Goal: Communication & Community: Answer question/provide support

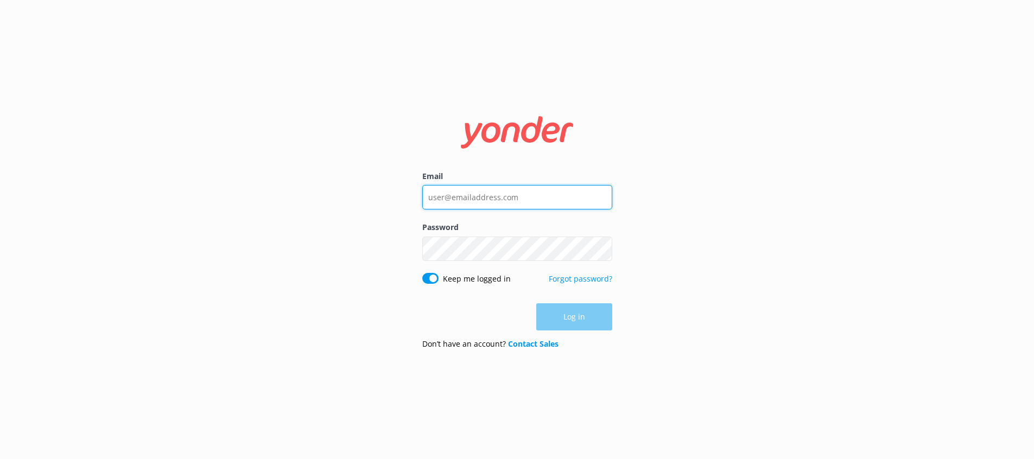
click at [483, 200] on input "Email" at bounding box center [517, 197] width 190 height 24
type input "[EMAIL_ADDRESS][DOMAIN_NAME]"
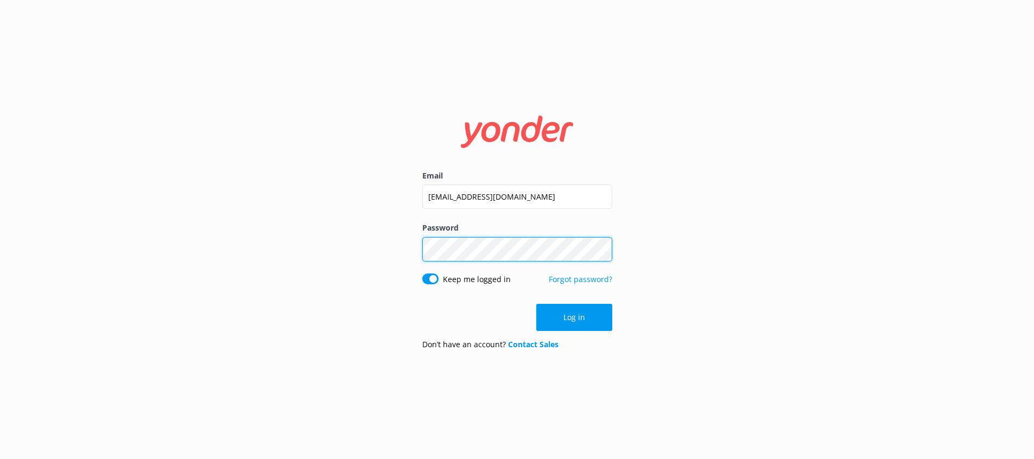
click button "Log in" at bounding box center [574, 317] width 76 height 27
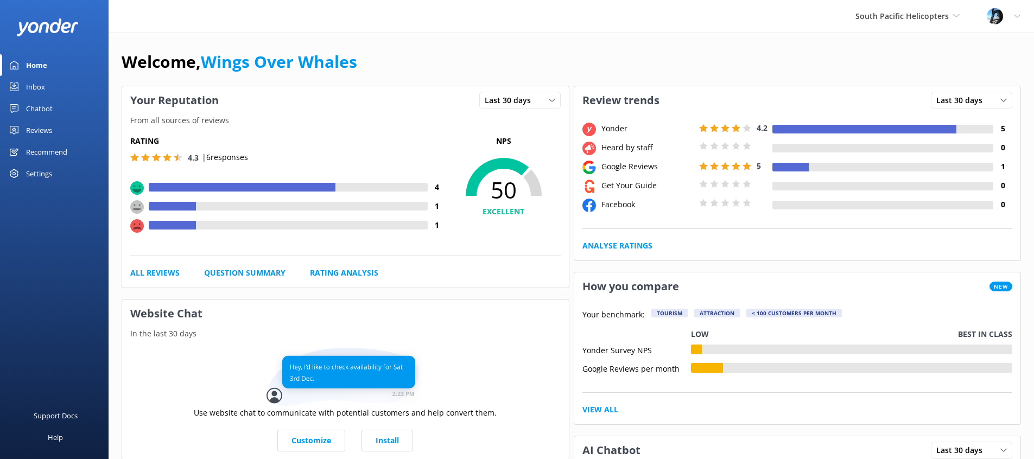
click at [23, 130] on link "Reviews" at bounding box center [54, 130] width 109 height 22
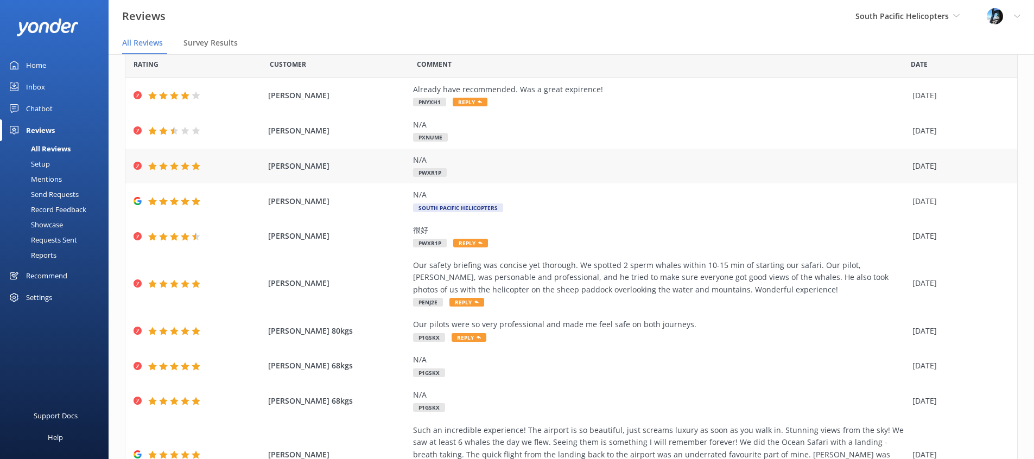
scroll to position [39, 0]
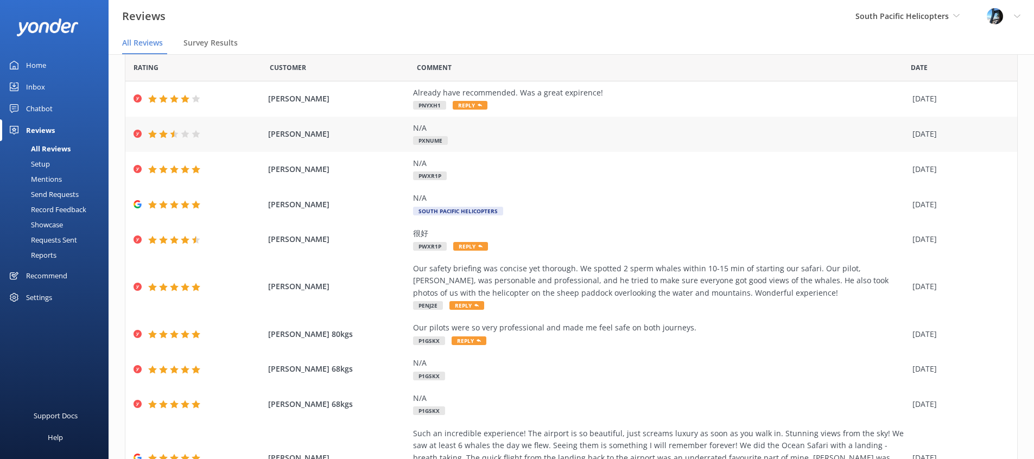
click at [582, 144] on div "N/A PXNUME" at bounding box center [660, 134] width 494 height 24
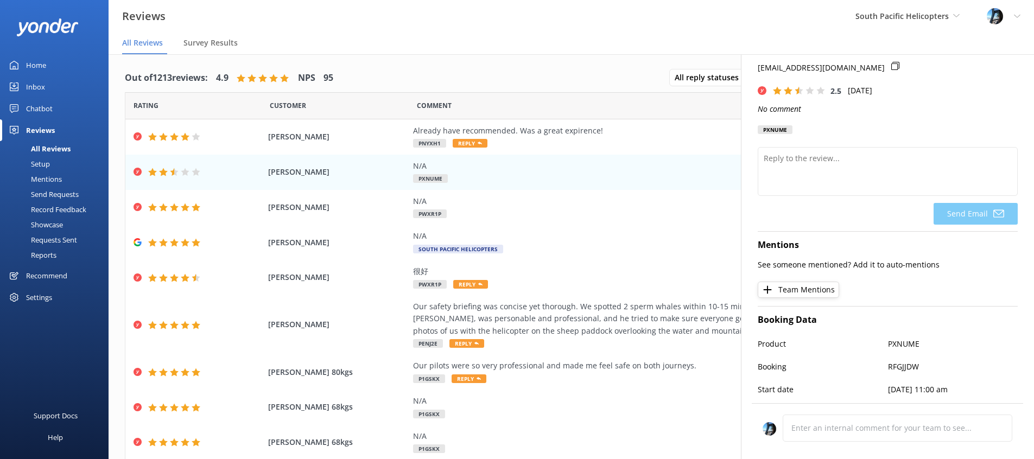
scroll to position [137, 0]
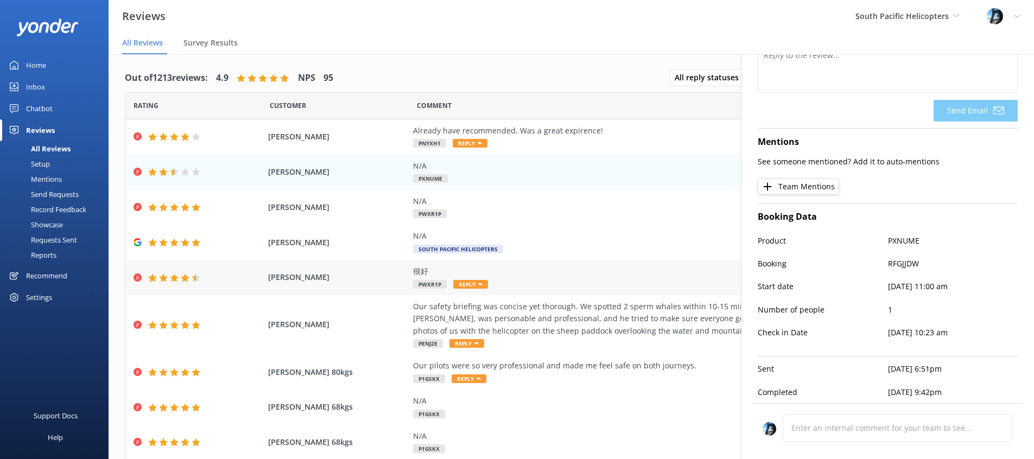
click at [503, 274] on div "很好" at bounding box center [660, 271] width 494 height 12
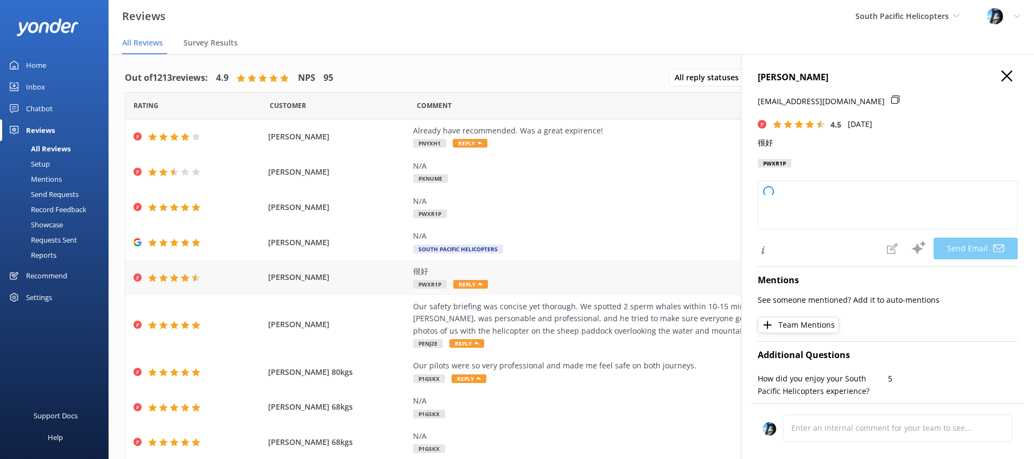
type textarea "Thank you so much for your positive feedback, [PERSON_NAME]! We’re glad to hear…"
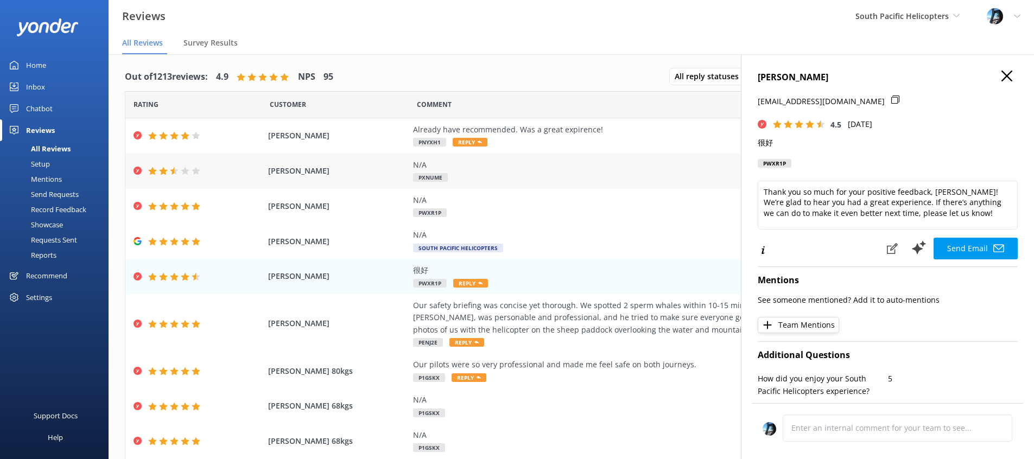
scroll to position [2, 0]
drag, startPoint x: 776, startPoint y: 141, endPoint x: 759, endPoint y: 141, distance: 16.8
click at [759, 141] on p "很好" at bounding box center [888, 143] width 260 height 12
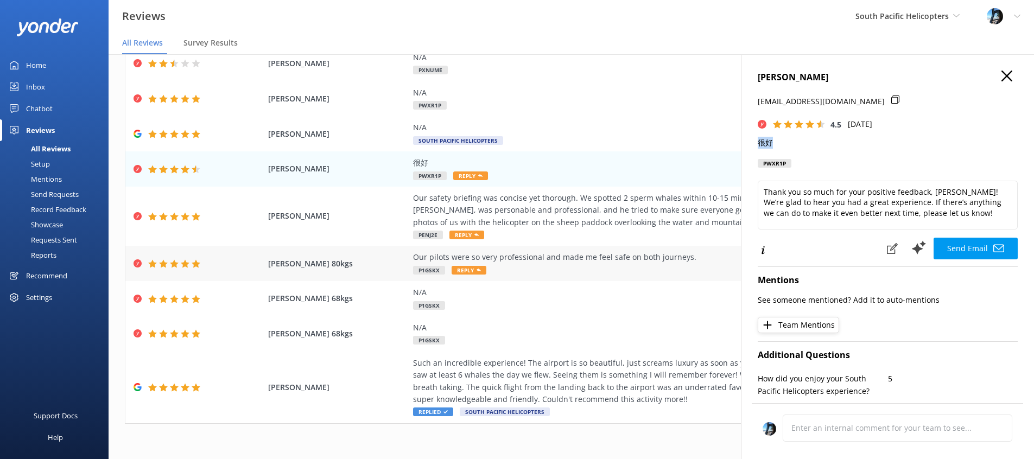
scroll to position [110, 0]
click at [553, 278] on div "[PERSON_NAME] 80kgs Our pilots were so very professional and made me feel safe …" at bounding box center [571, 262] width 892 height 35
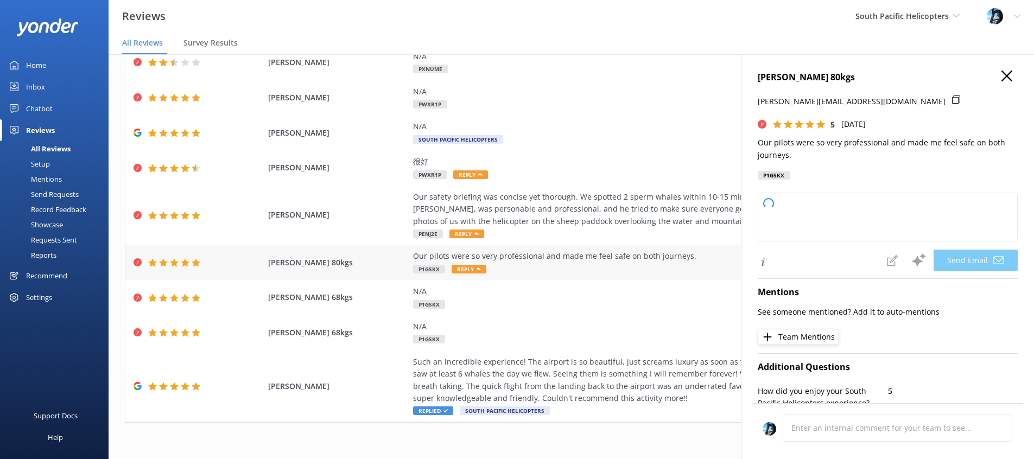
type textarea "Thank you so much for your kind words, [PERSON_NAME]! We're delighted to hear t…"
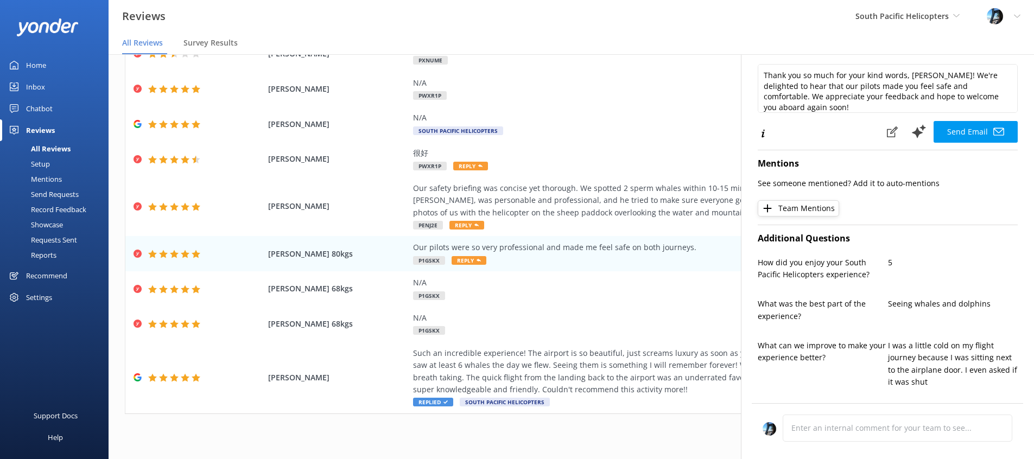
scroll to position [130, 0]
click at [507, 202] on div "Our safety briefing was concise yet thorough. We spotted 2 sperm whales within …" at bounding box center [660, 200] width 494 height 36
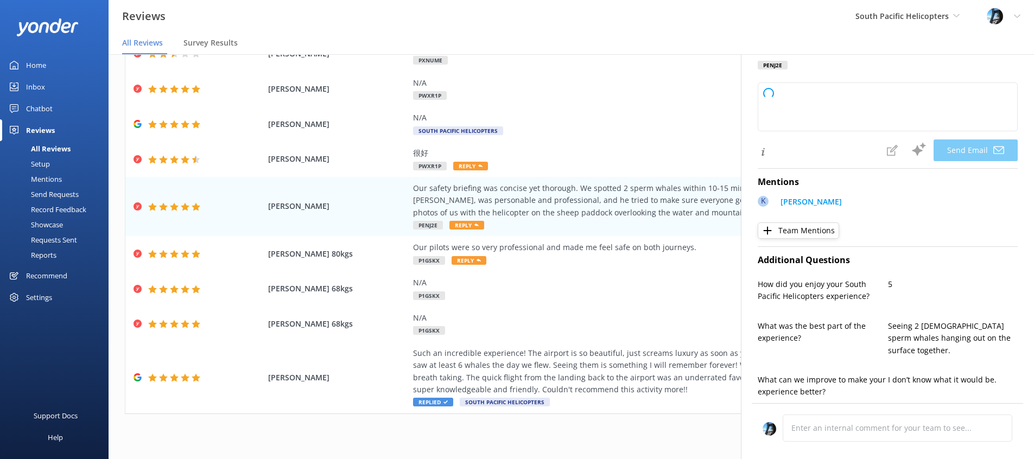
type textarea "Thank you so much for your wonderful review, [PERSON_NAME]! We're thrilled you …"
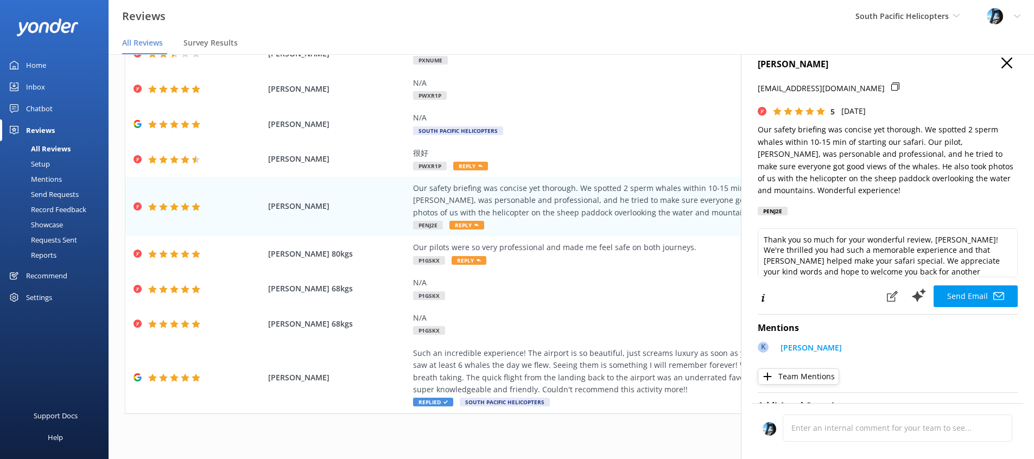
scroll to position [0, 0]
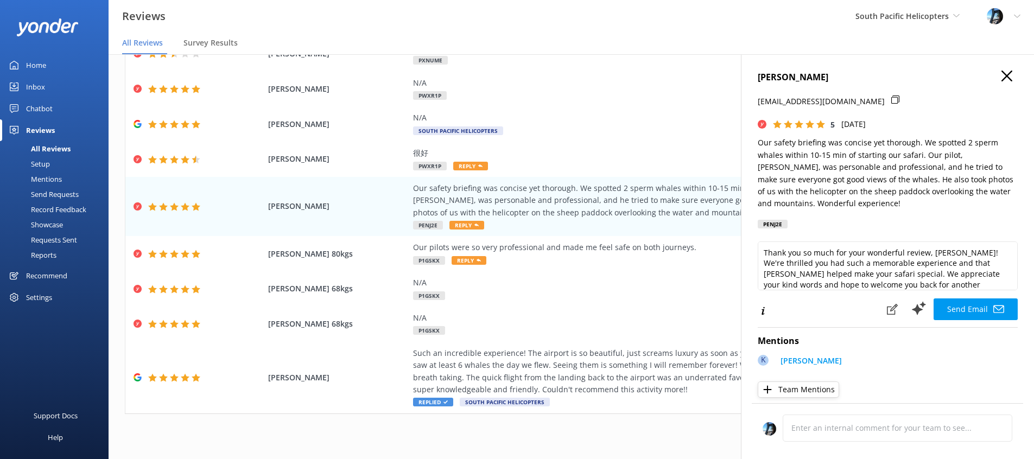
click at [1003, 74] on icon "button" at bounding box center [1007, 76] width 11 height 11
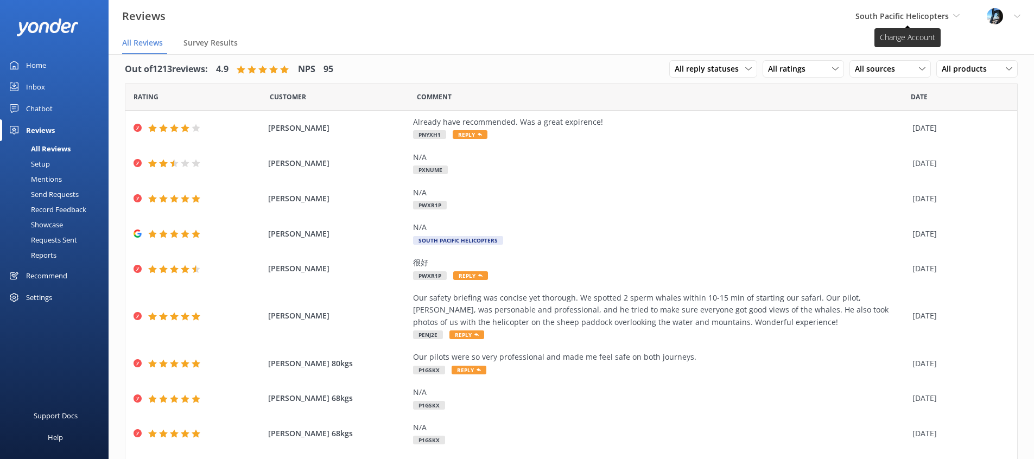
click at [913, 17] on span "South Pacific Helicopters" at bounding box center [902, 16] width 93 height 10
click at [887, 48] on link "Wings over Whales" at bounding box center [896, 46] width 109 height 26
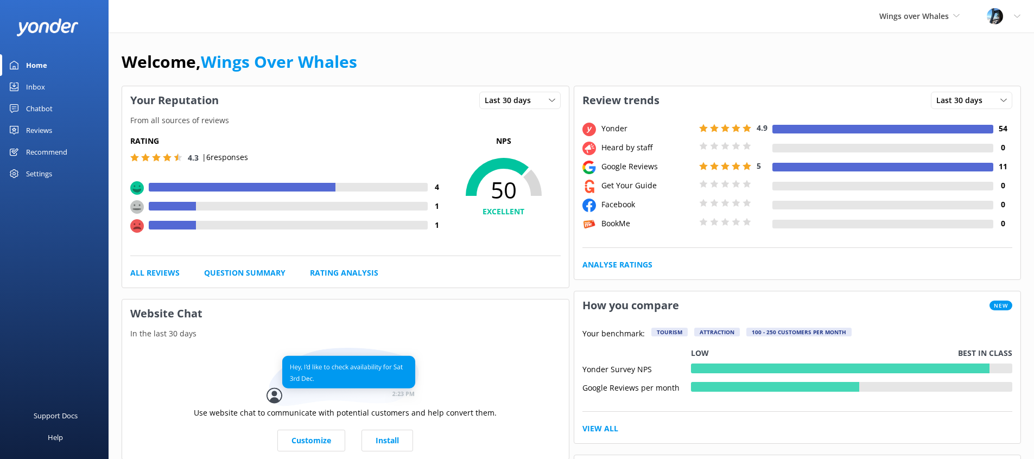
click at [36, 130] on div "Reviews" at bounding box center [39, 130] width 26 height 22
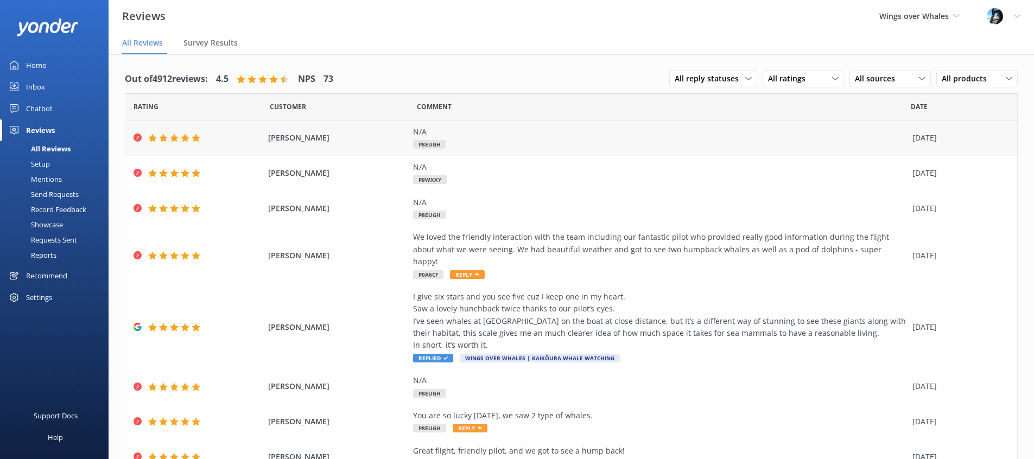
click at [551, 142] on div "N/A P8EUGH" at bounding box center [660, 138] width 494 height 24
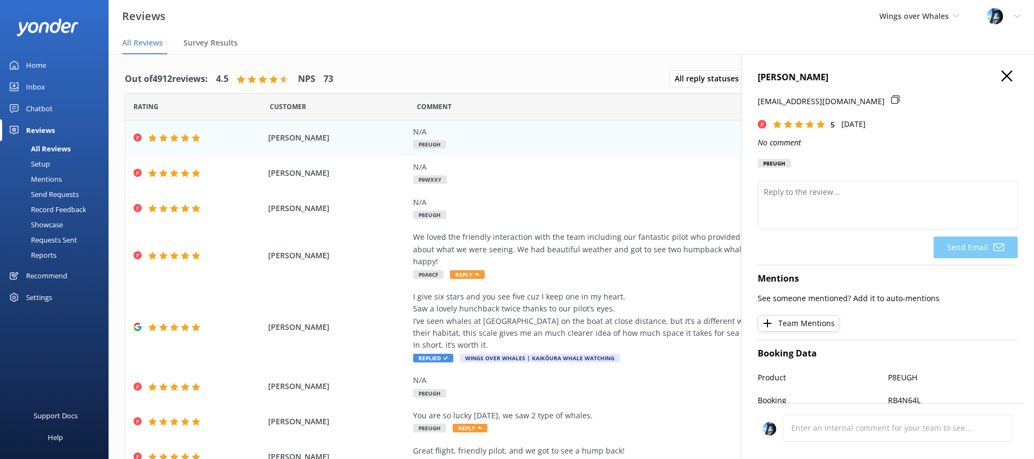
click at [1004, 75] on icon "button" at bounding box center [1007, 76] width 11 height 11
